Goal: Task Accomplishment & Management: Use online tool/utility

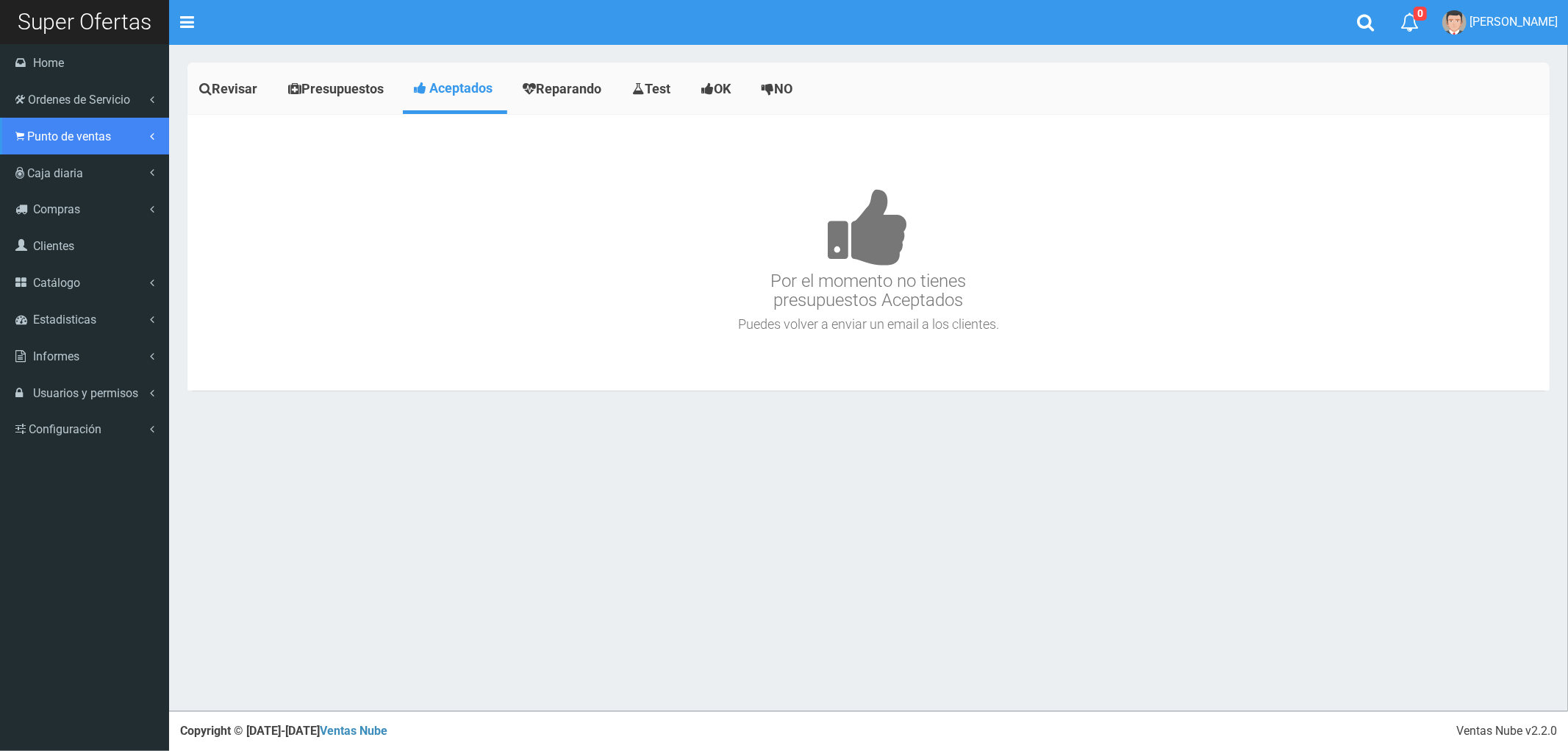
click at [55, 141] on span "Punto de ventas" at bounding box center [69, 136] width 84 height 14
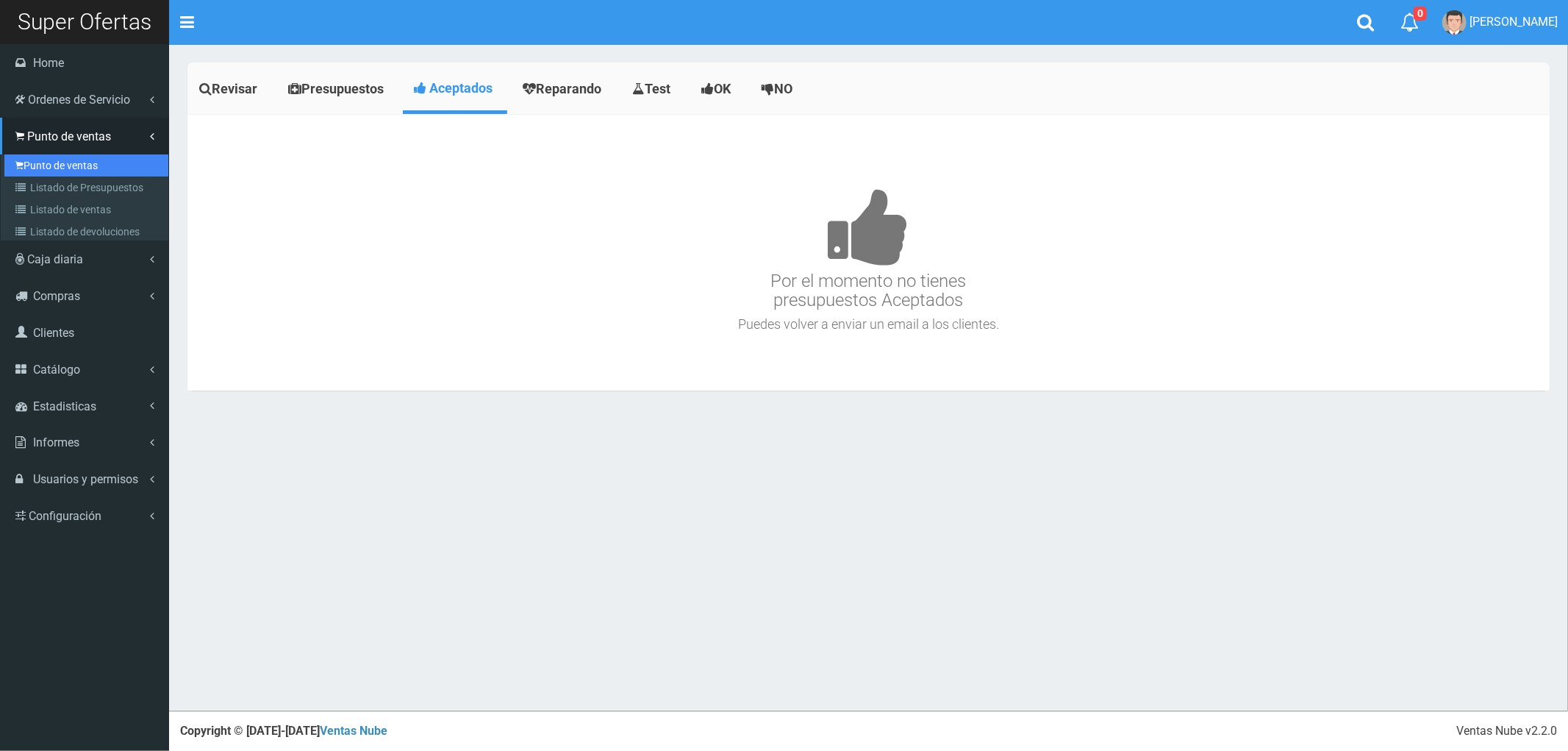
click at [57, 165] on link "Punto de ventas" at bounding box center [86, 166] width 164 height 22
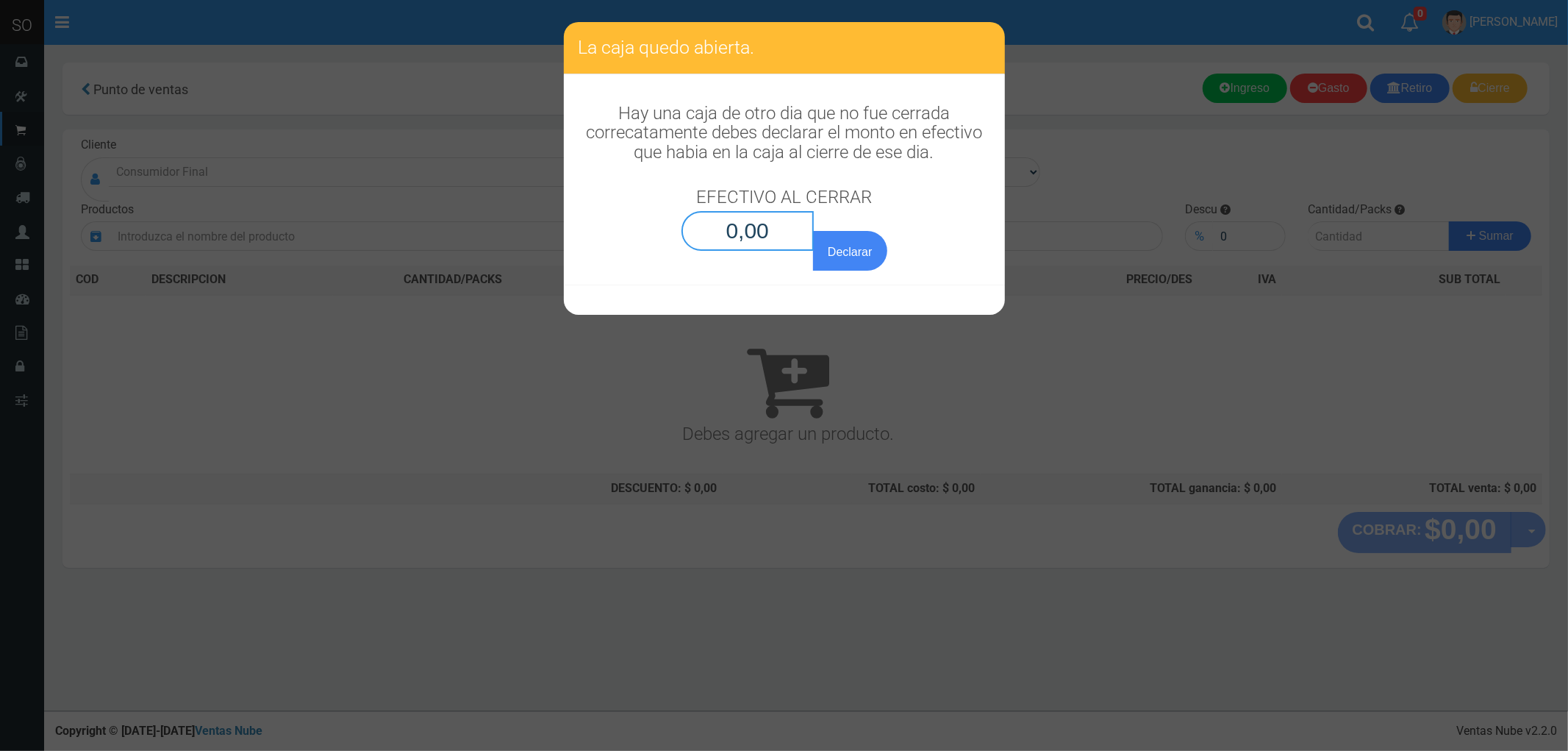
click at [759, 231] on input "0,00" at bounding box center [748, 231] width 133 height 40
type input "0,01"
click at [813, 231] on button "Declarar" at bounding box center [850, 251] width 74 height 40
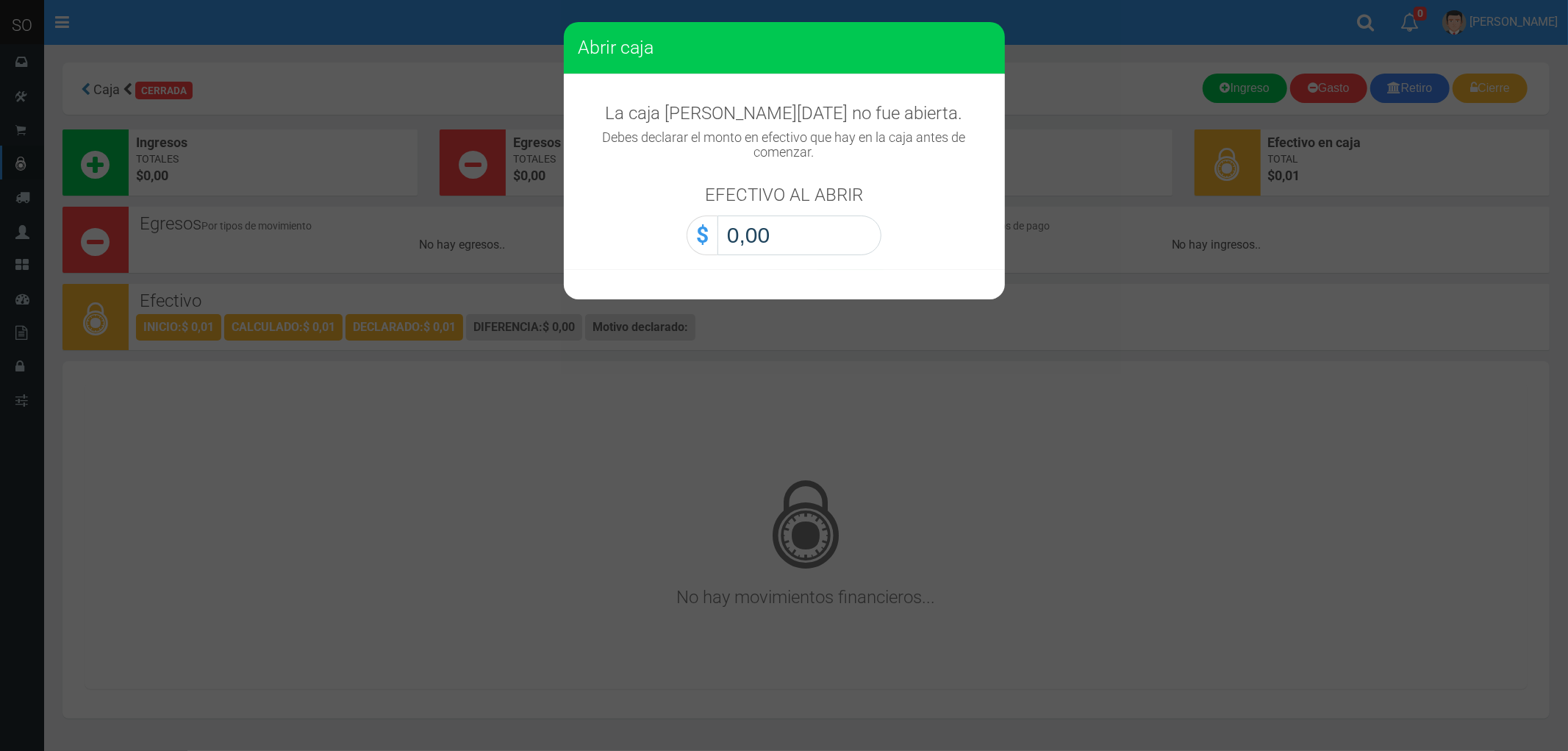
click at [757, 230] on input "0,00" at bounding box center [799, 236] width 164 height 40
type input "0,01"
click at [0, 0] on button "Abrir caja" at bounding box center [0, 0] width 0 height 0
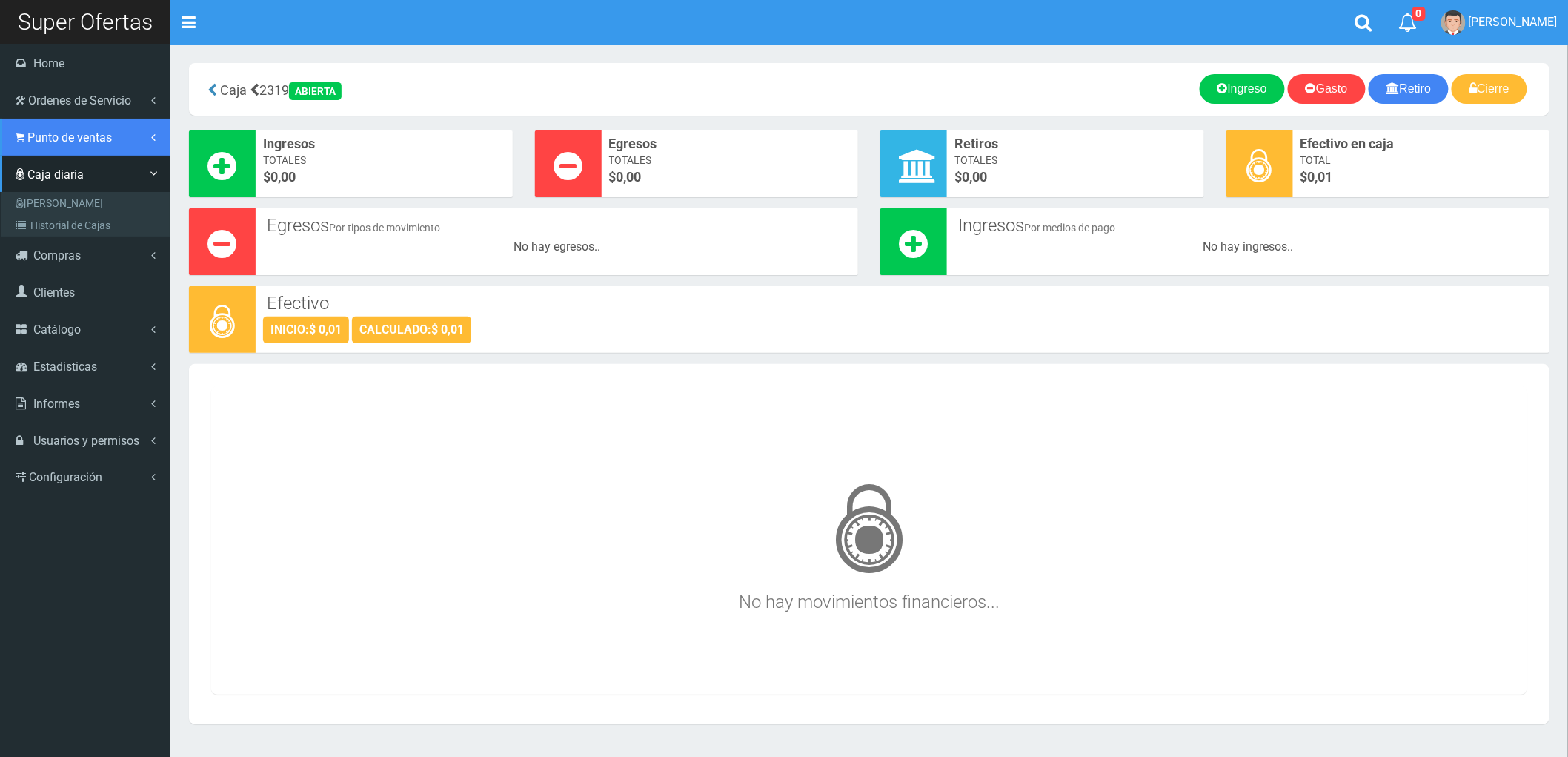
click at [62, 140] on span "Punto de ventas" at bounding box center [70, 137] width 85 height 14
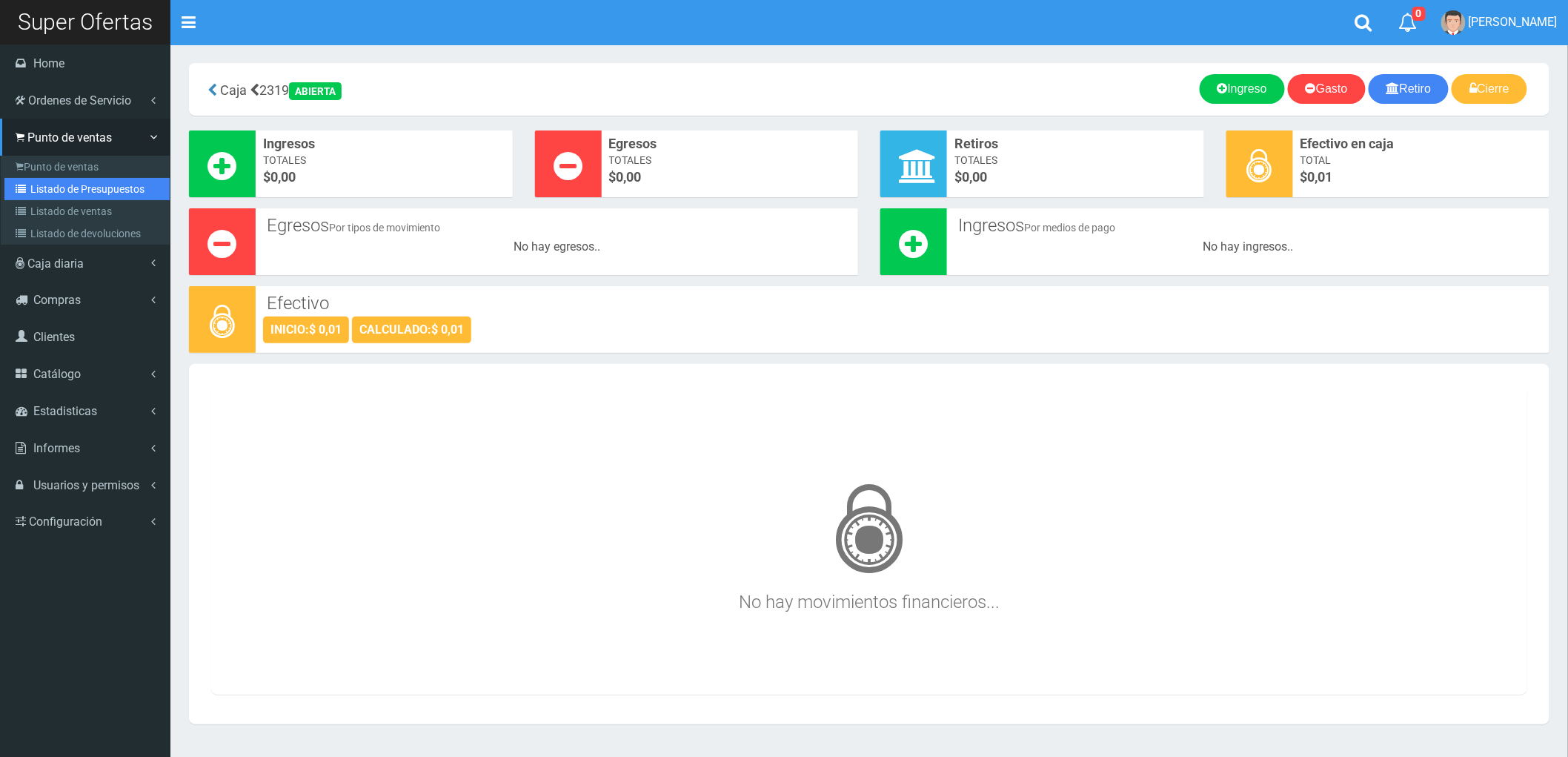
click at [68, 190] on link "Listado de Presupuestos" at bounding box center [87, 189] width 165 height 22
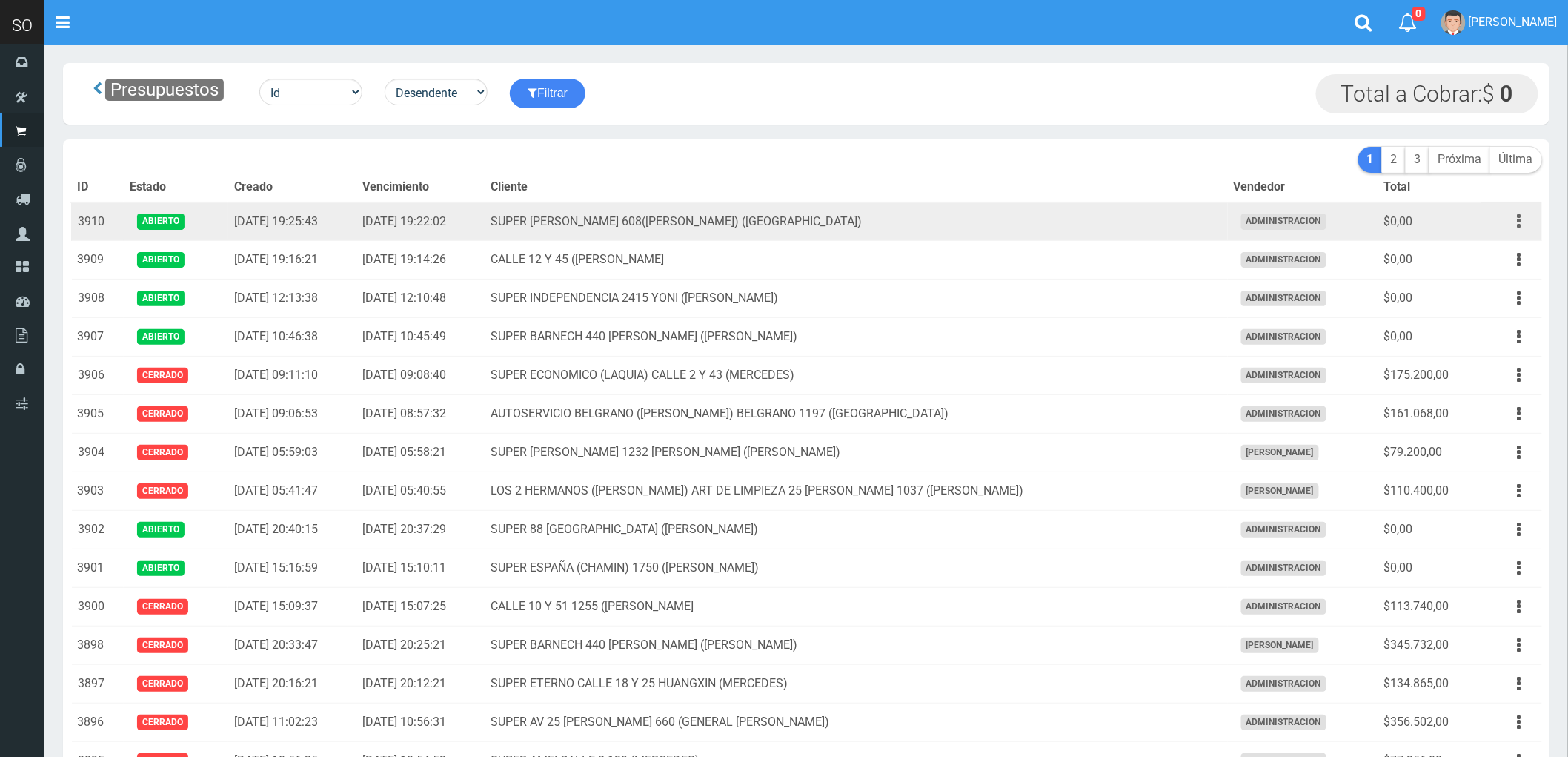
click at [1513, 219] on button "button" at bounding box center [1519, 221] width 33 height 26
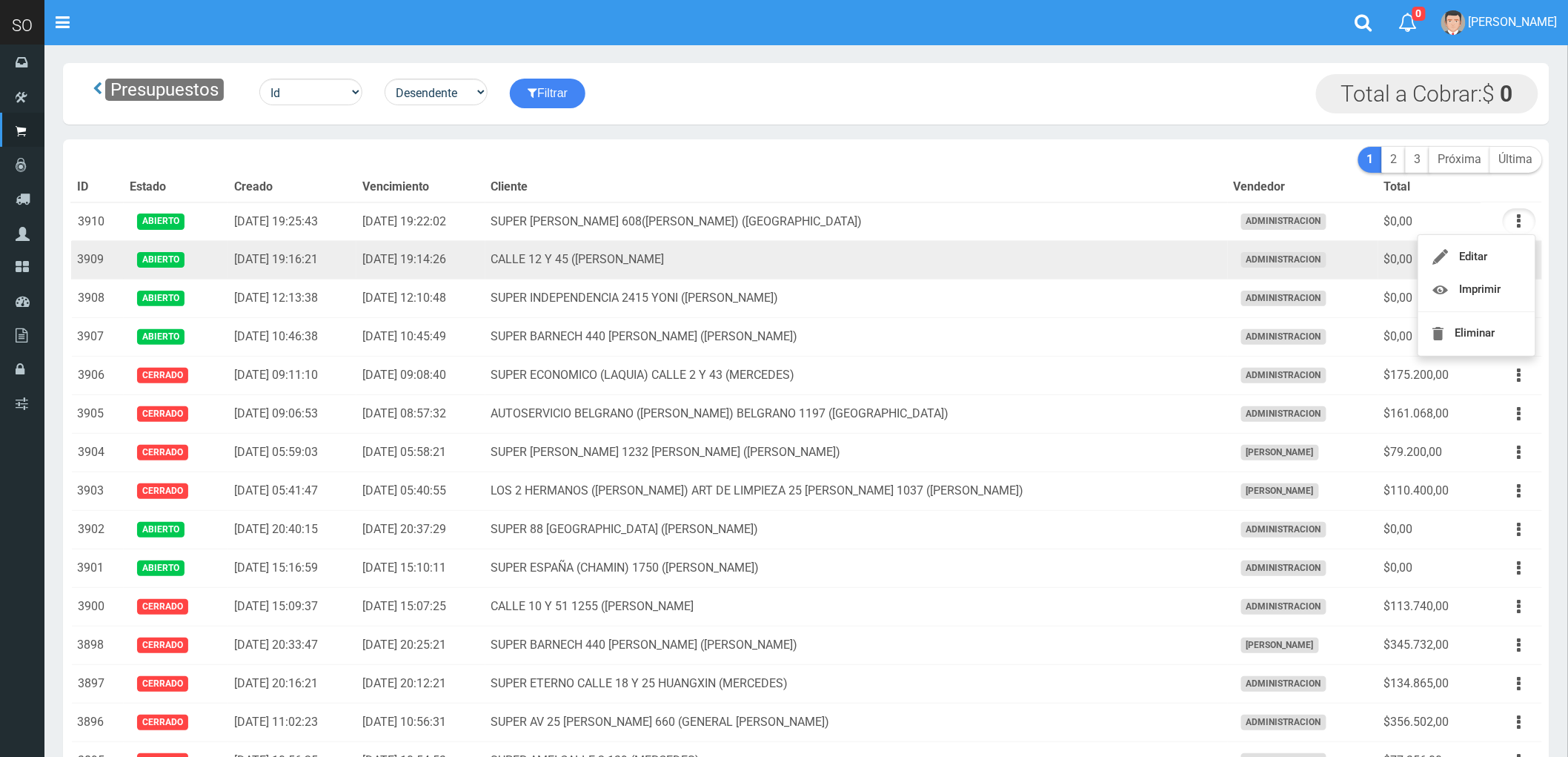
click at [1200, 260] on td "CALLE 12 Y 45 (MARTIN) MERCEDES" at bounding box center [856, 260] width 742 height 39
click at [1516, 258] on button "button" at bounding box center [1519, 260] width 33 height 26
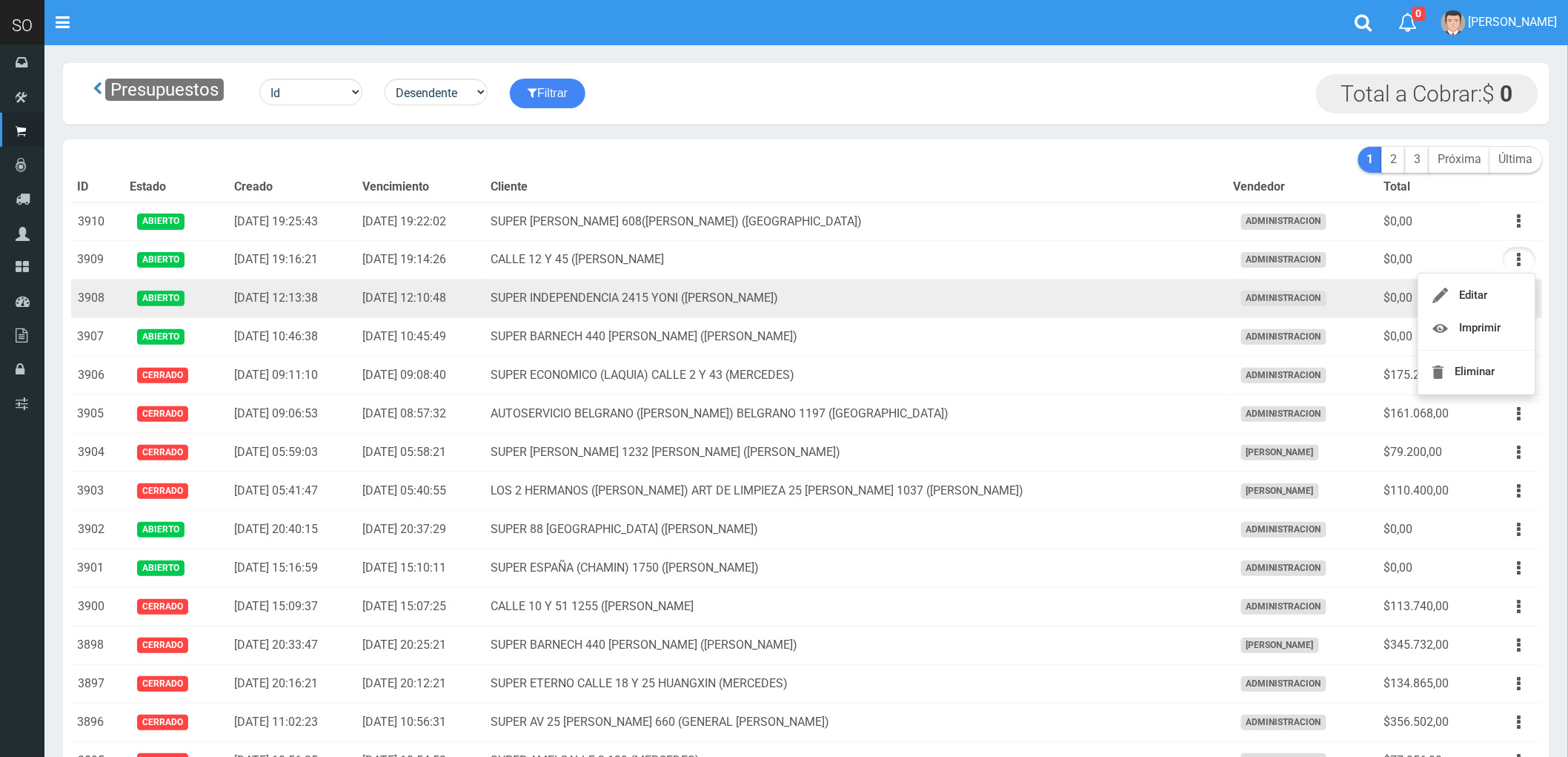
click at [1021, 306] on td "SUPER INDEPENDENCIA 2415 YONI ([PERSON_NAME])" at bounding box center [856, 299] width 742 height 39
click at [1516, 295] on button "button" at bounding box center [1519, 298] width 33 height 26
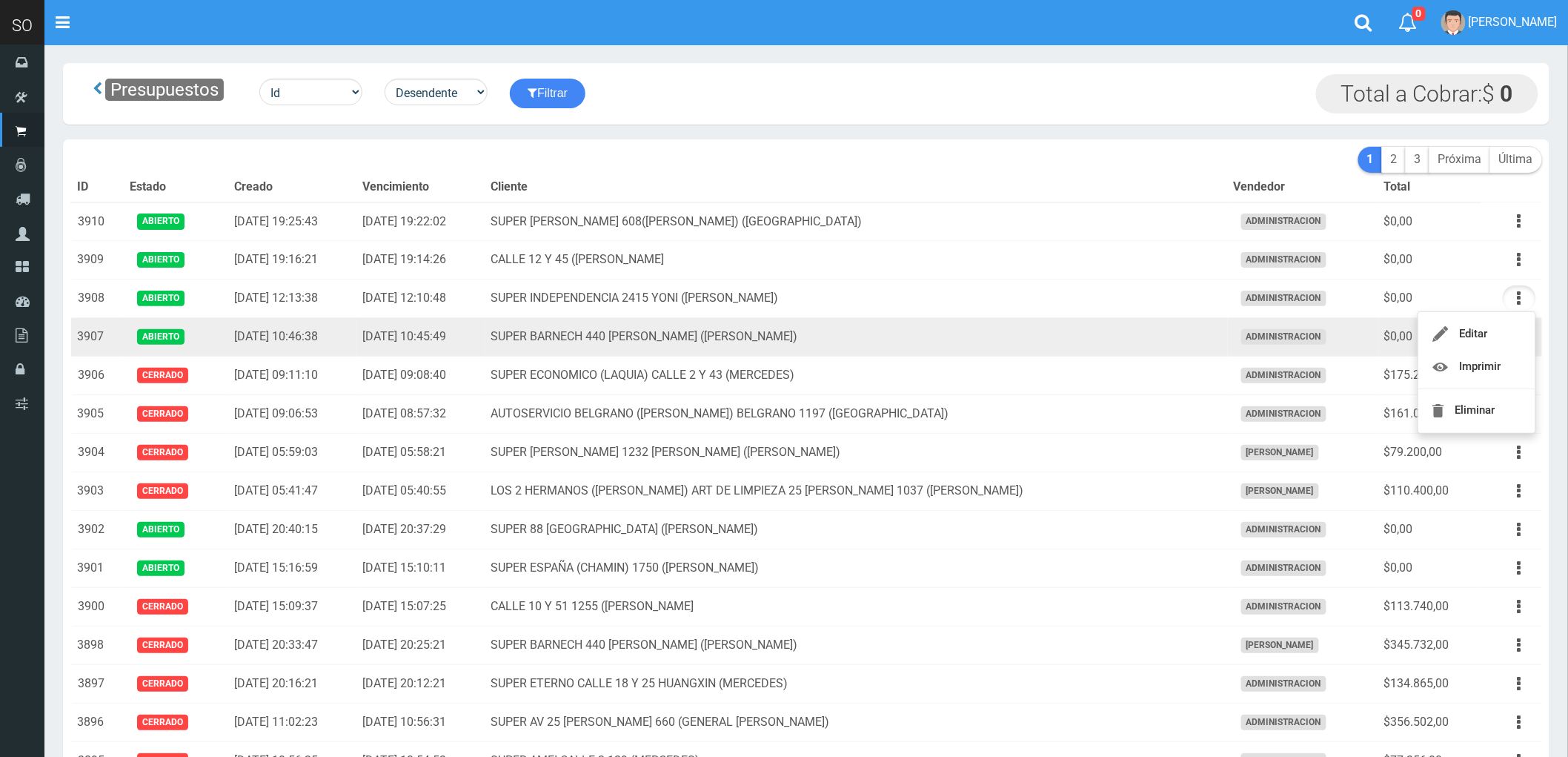
click at [1066, 332] on td "SUPER BARNECH 440 [PERSON_NAME] ([PERSON_NAME])" at bounding box center [856, 338] width 742 height 39
click at [1515, 341] on button "button" at bounding box center [1519, 337] width 33 height 26
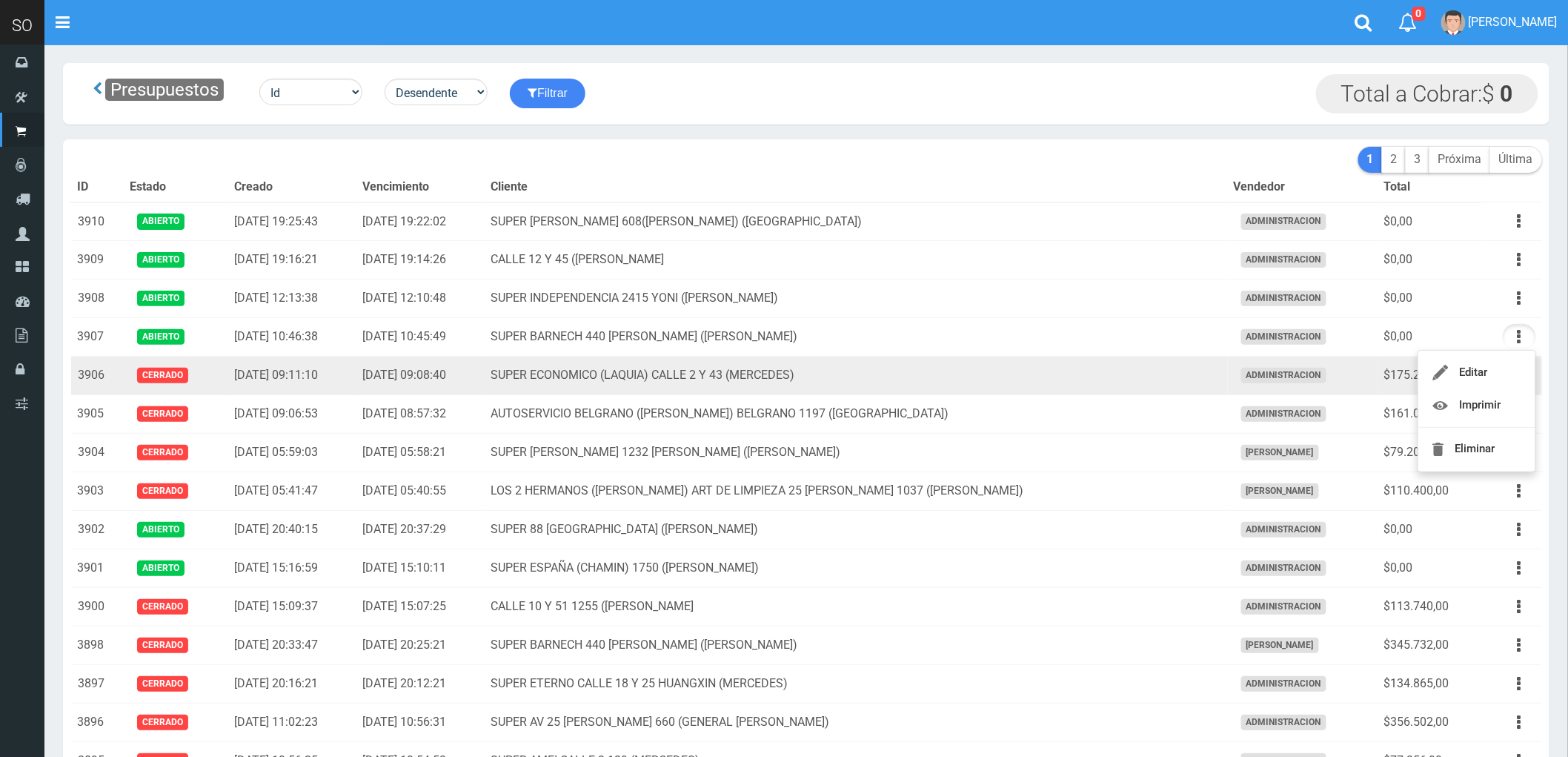
click at [1070, 374] on td "SUPER ECONOMICO (LAQUIA) CALLE 2 Y 43 (MERCEDES)" at bounding box center [856, 376] width 742 height 39
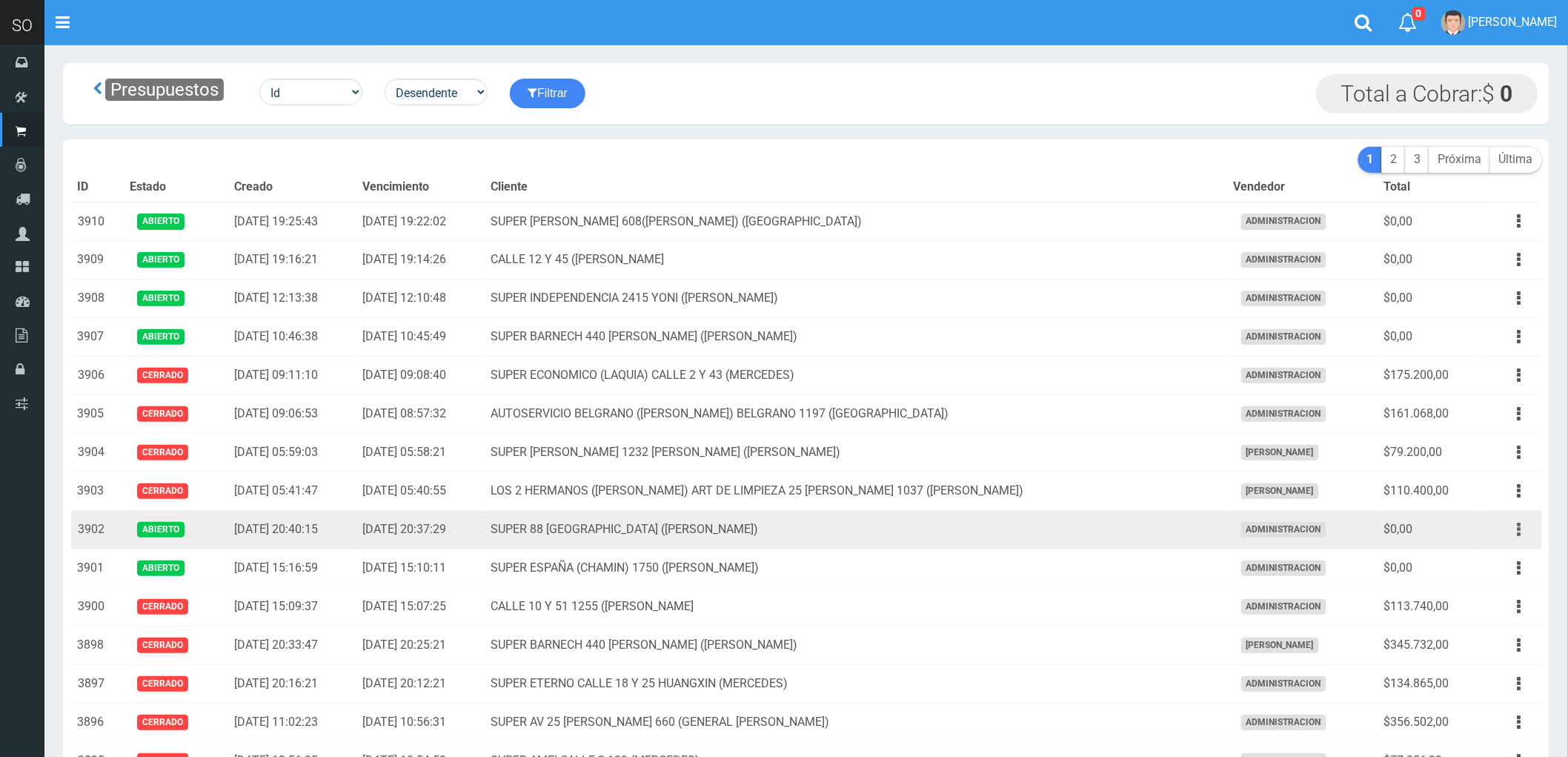
click at [1516, 528] on button "button" at bounding box center [1519, 529] width 33 height 26
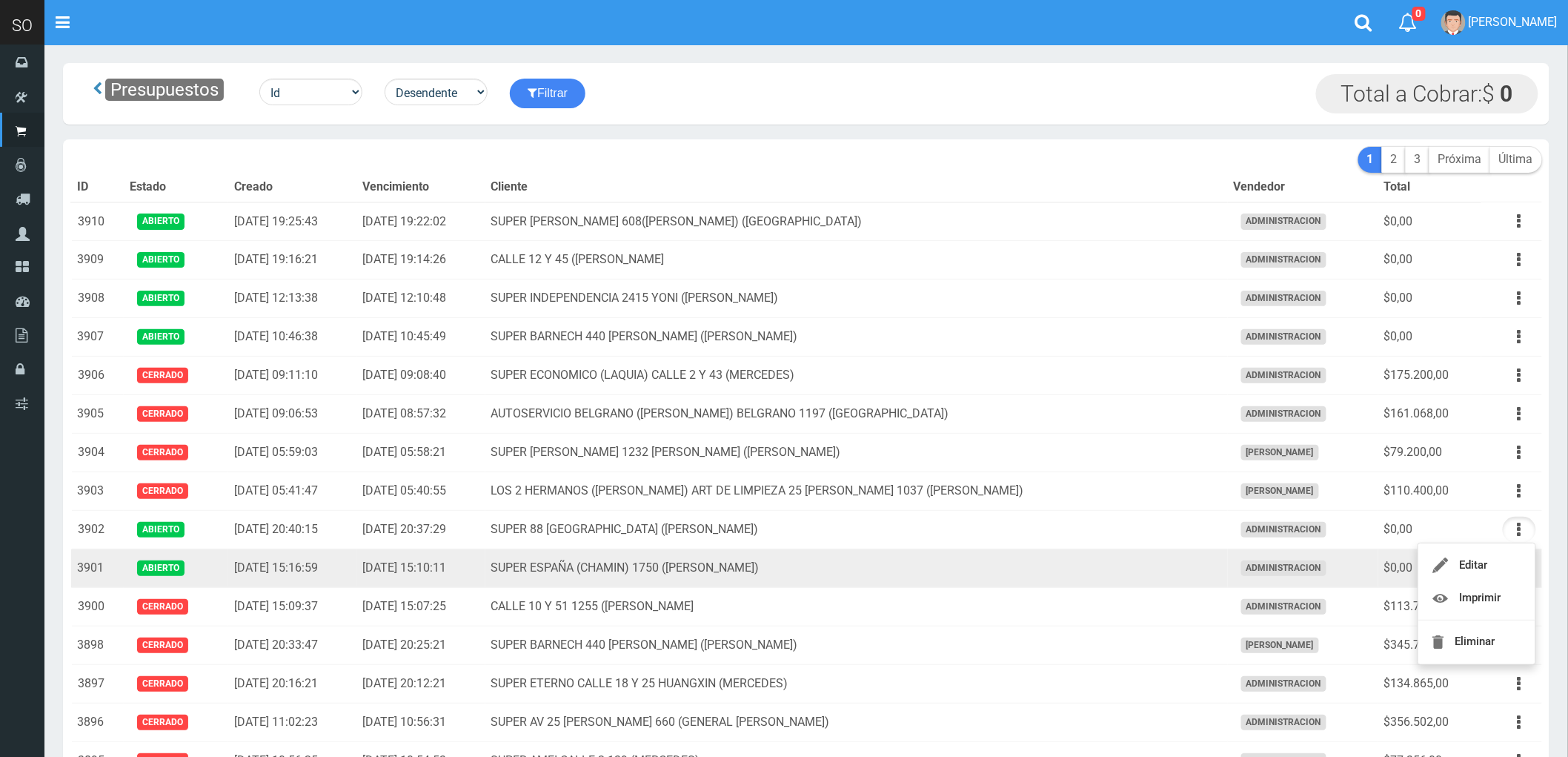
click at [1051, 561] on td "SUPER ESPAÑA (CHAMIN) 1750 ([PERSON_NAME])" at bounding box center [856, 568] width 742 height 39
click at [1525, 577] on button "button" at bounding box center [1519, 568] width 33 height 26
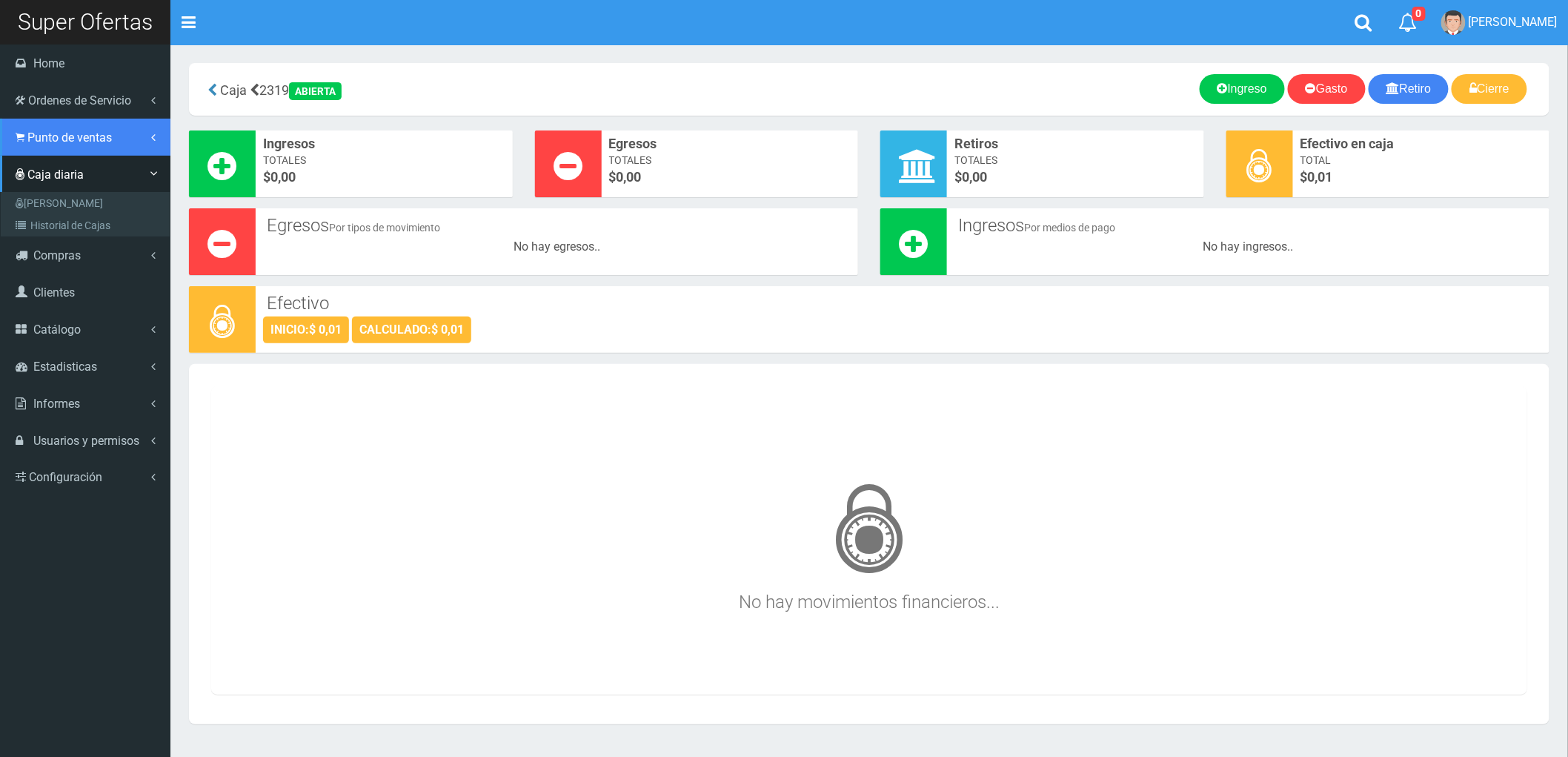
click at [42, 131] on span "Punto de ventas" at bounding box center [70, 137] width 85 height 14
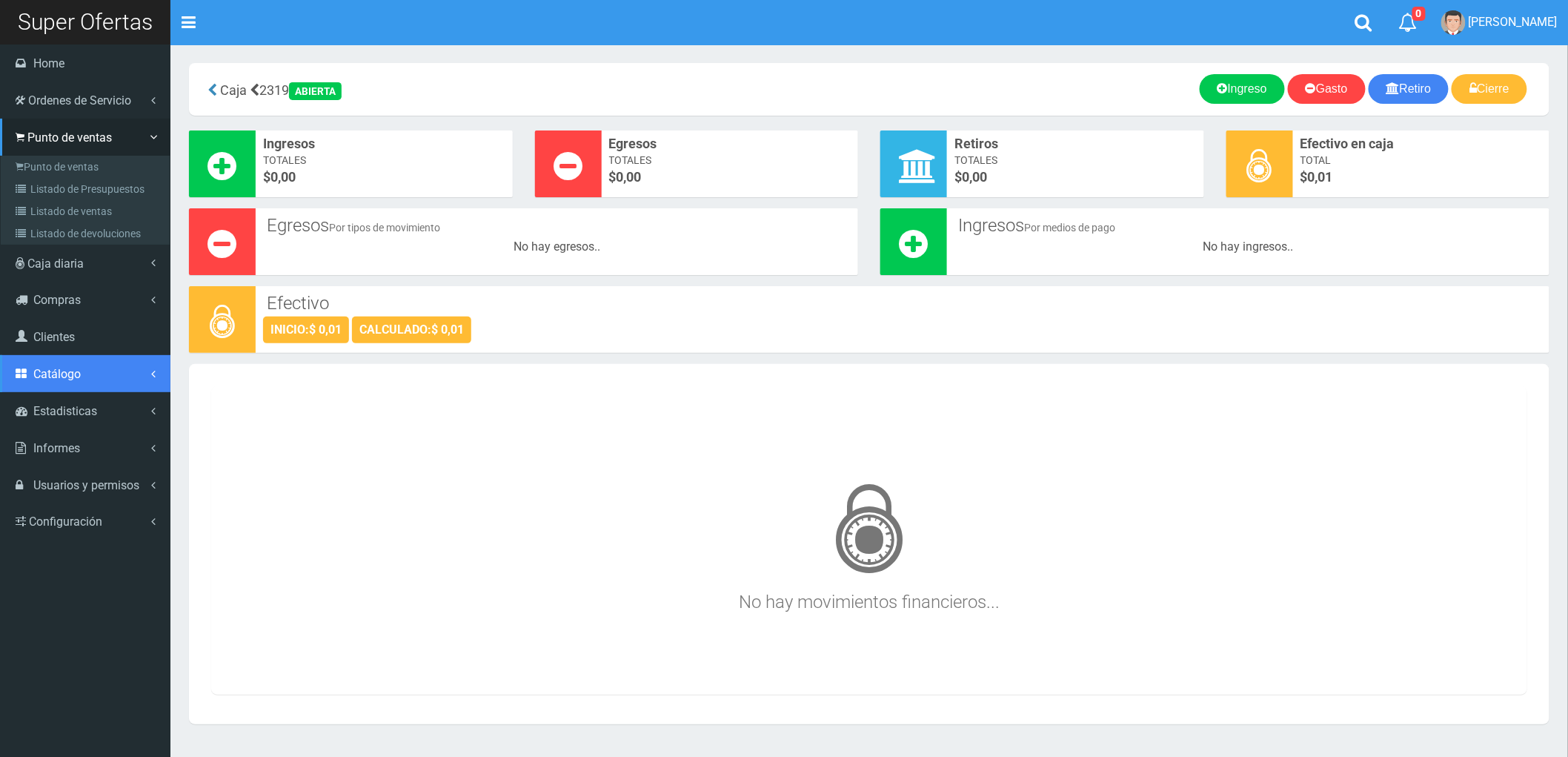
click at [59, 367] on span "Catálogo" at bounding box center [57, 374] width 47 height 14
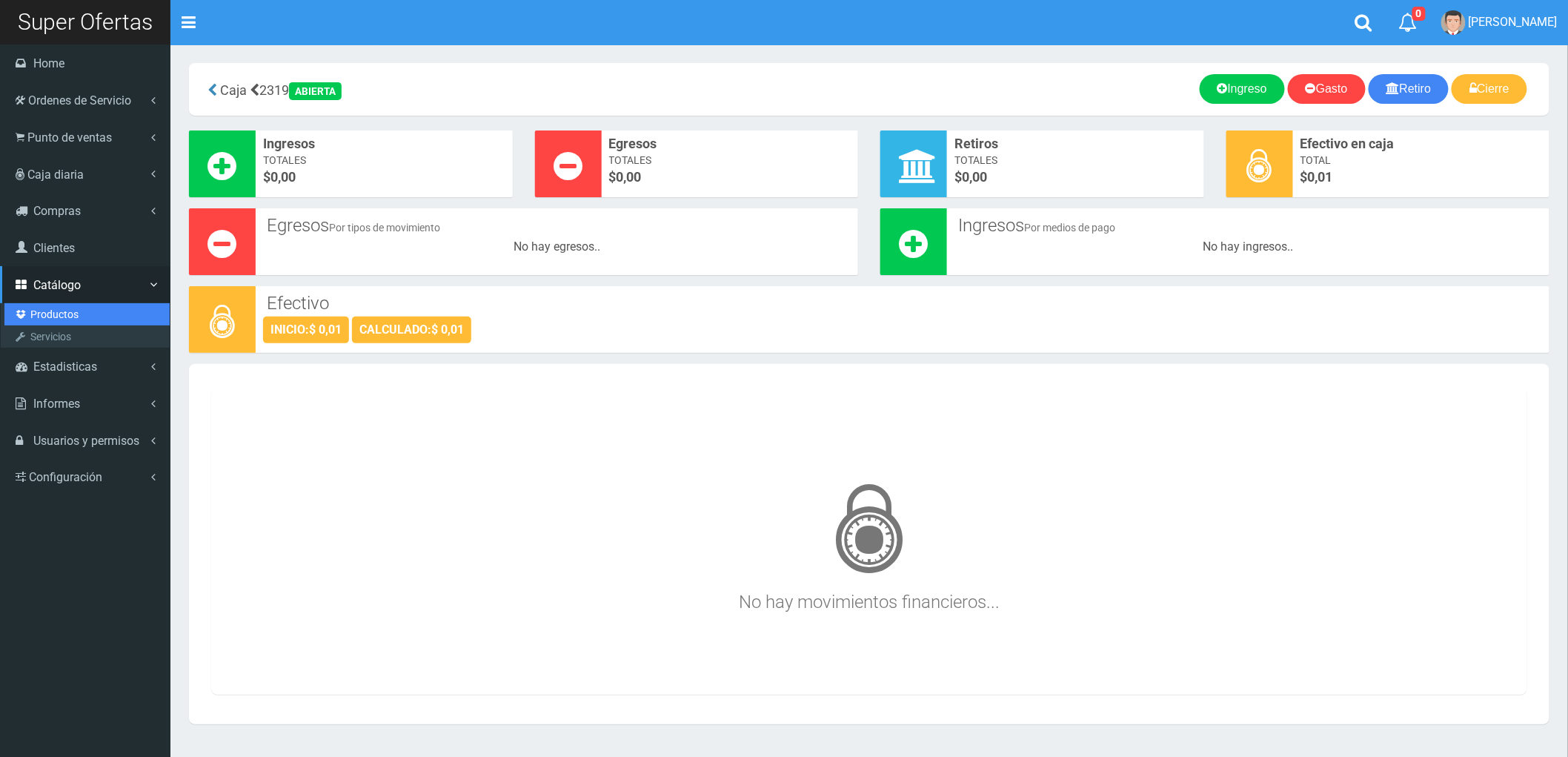
click at [42, 309] on link "Productos" at bounding box center [87, 315] width 165 height 22
